Goal: Ask a question

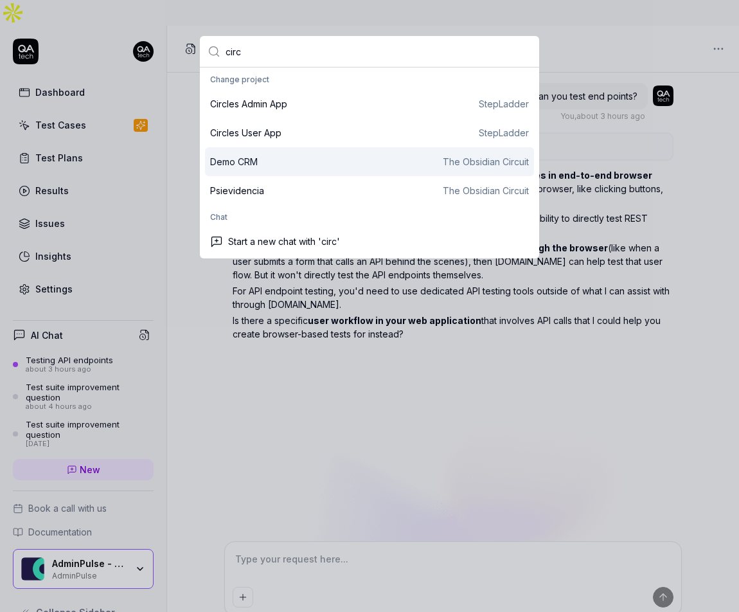
type textarea "*"
click at [246, 60] on input "circ" at bounding box center [379, 51] width 306 height 31
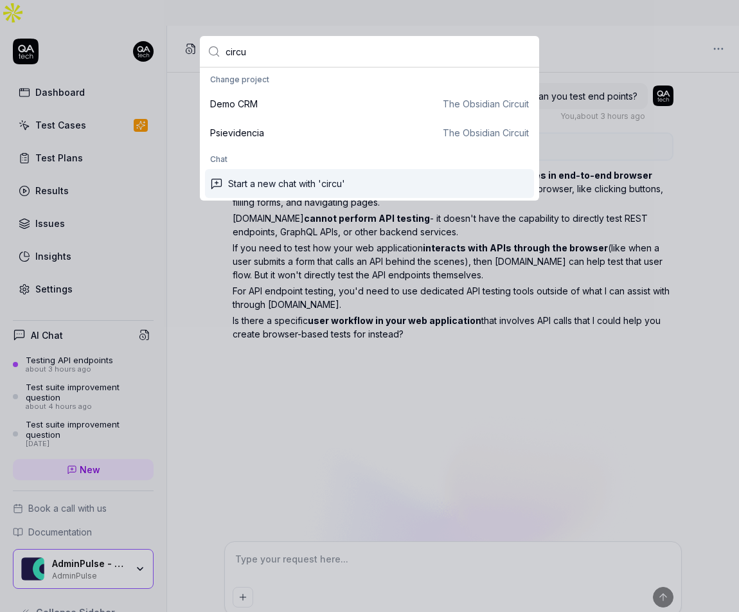
type input "circu"
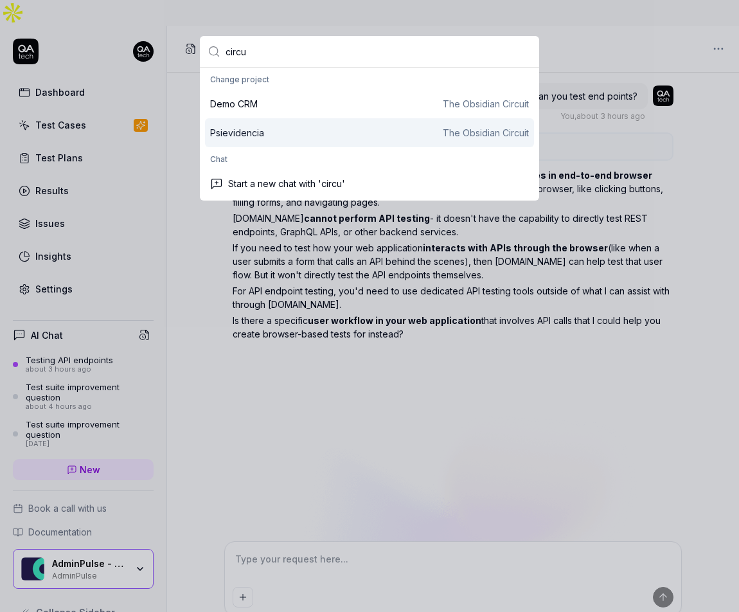
type textarea "*"
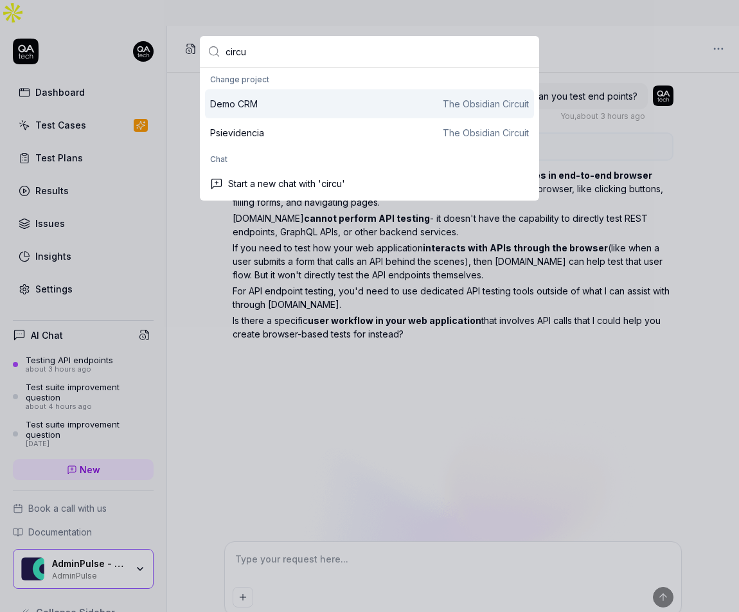
click at [355, 57] on input "circu" at bounding box center [379, 51] width 306 height 31
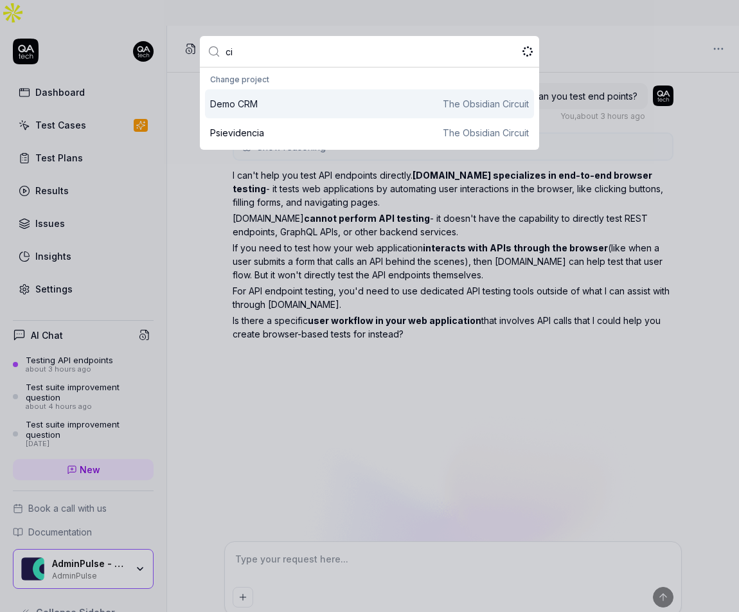
type input "c"
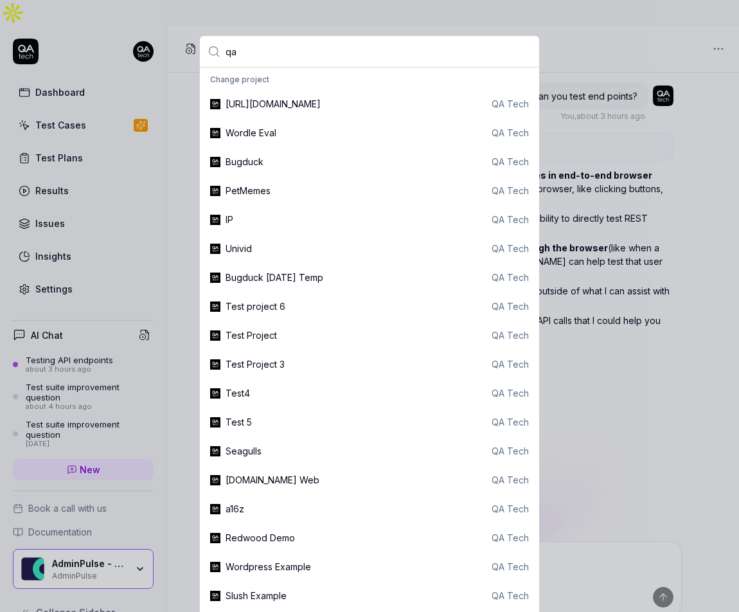
type input "q"
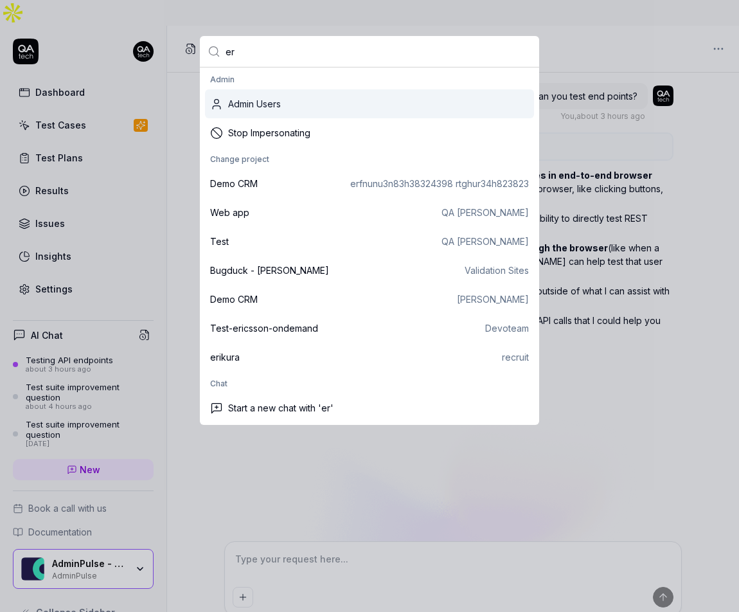
type input "e"
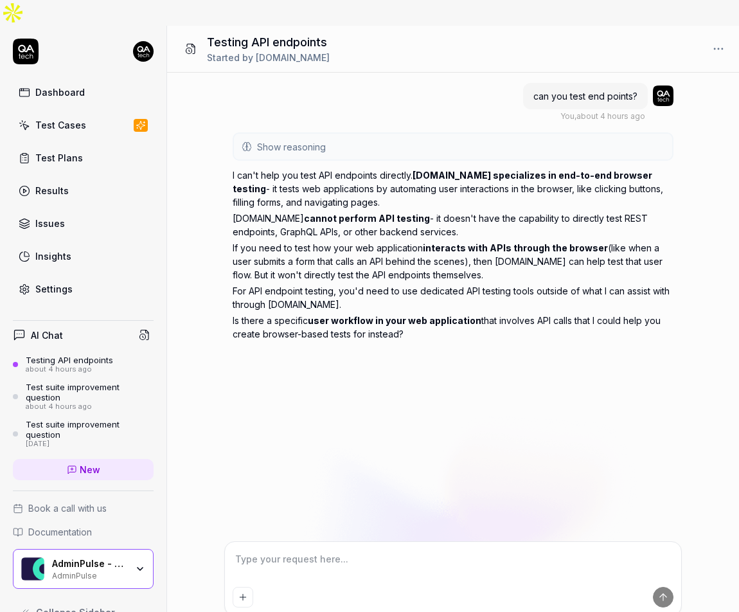
type textarea "*"
